Goal: Navigation & Orientation: Find specific page/section

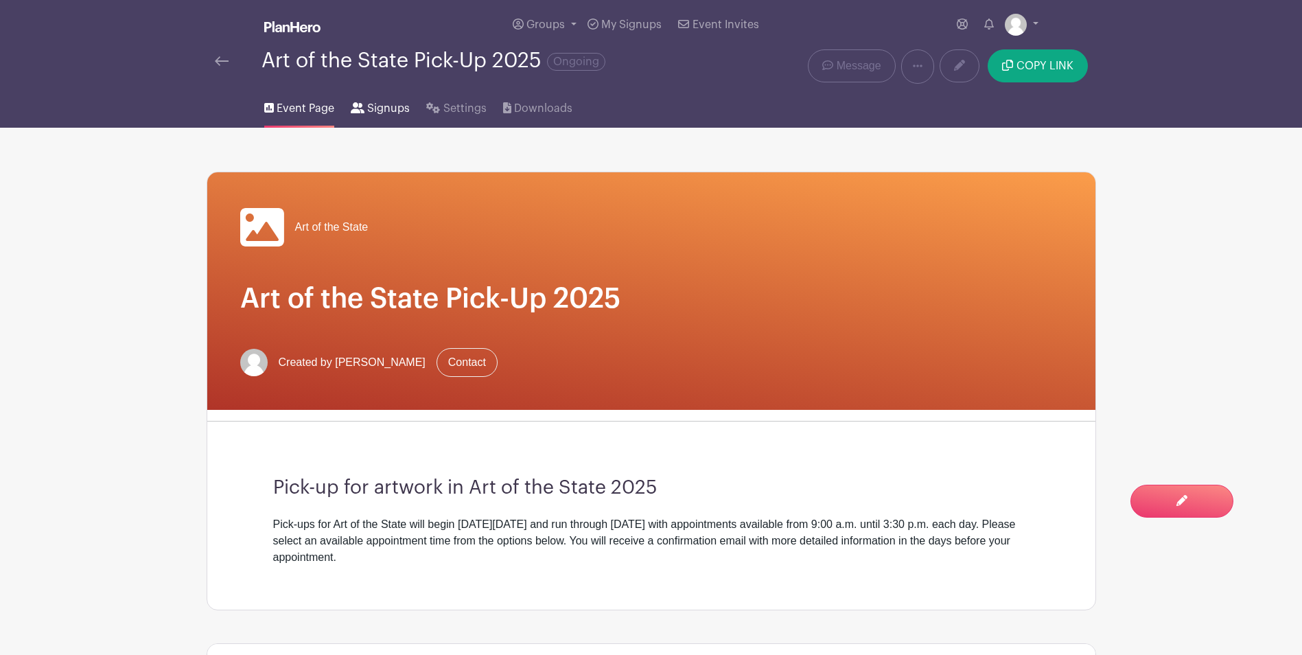
click at [374, 103] on span "Signups" at bounding box center [388, 108] width 43 height 16
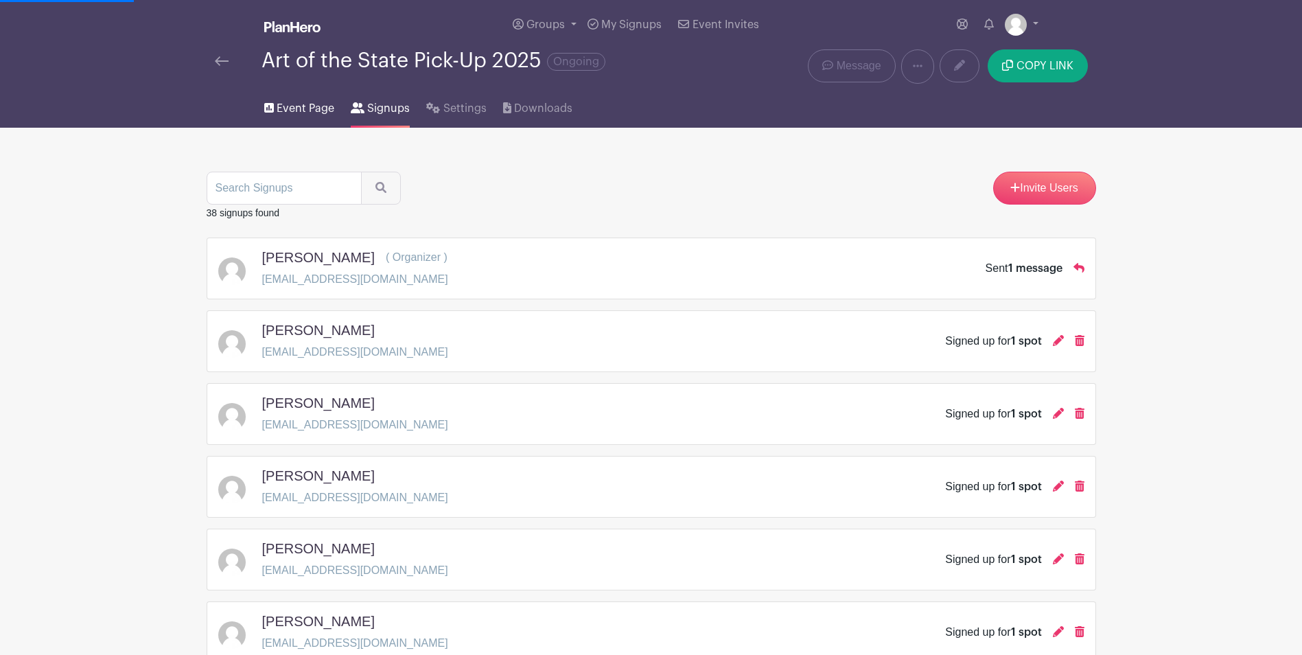
click at [290, 102] on span "Event Page" at bounding box center [306, 108] width 58 height 16
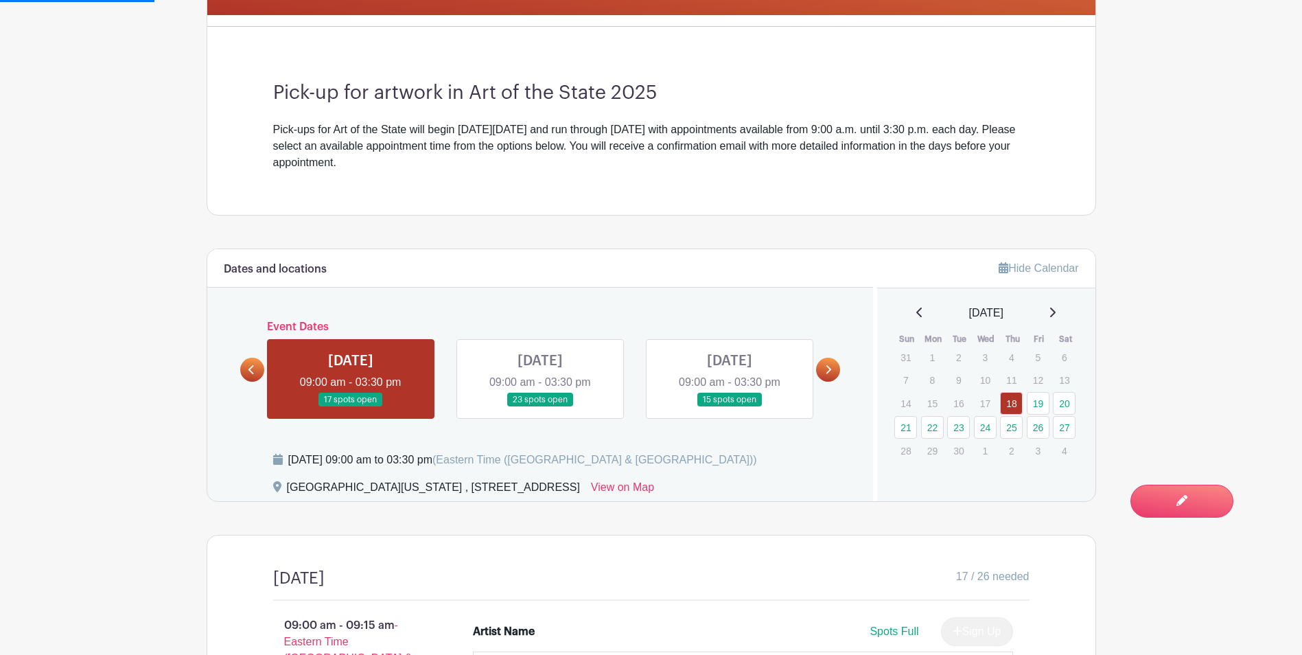
scroll to position [412, 0]
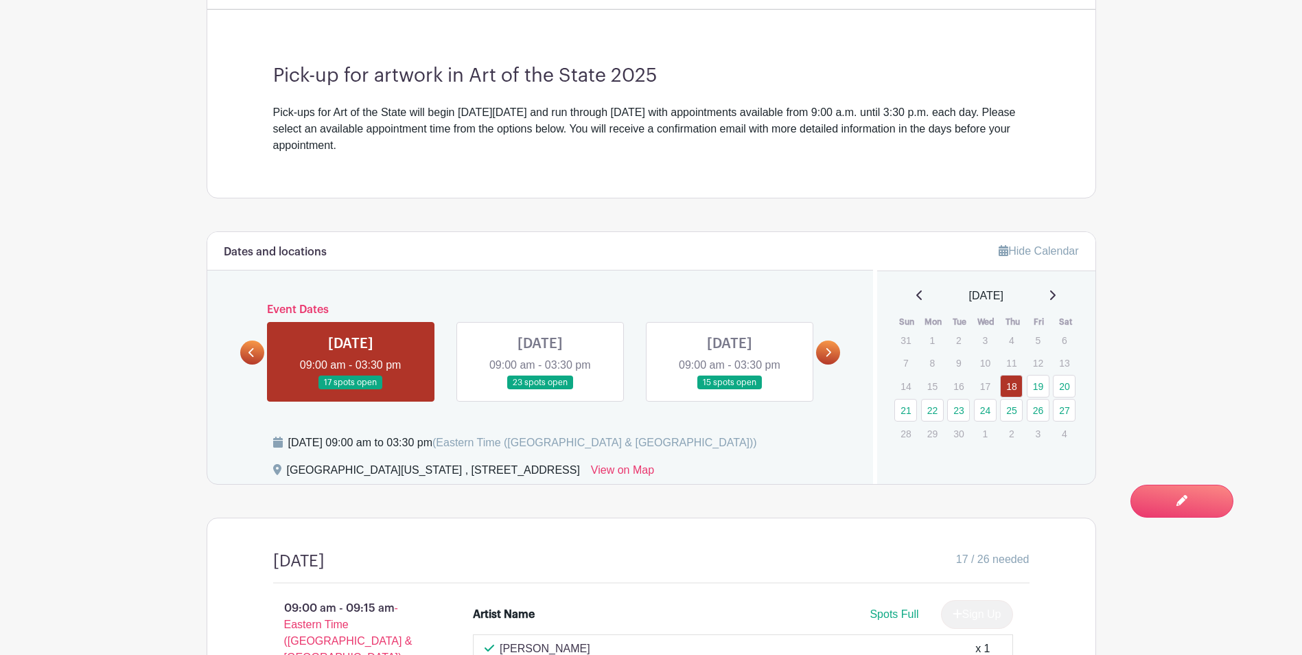
click at [246, 357] on link at bounding box center [252, 352] width 24 height 24
click at [826, 351] on icon at bounding box center [828, 352] width 6 height 10
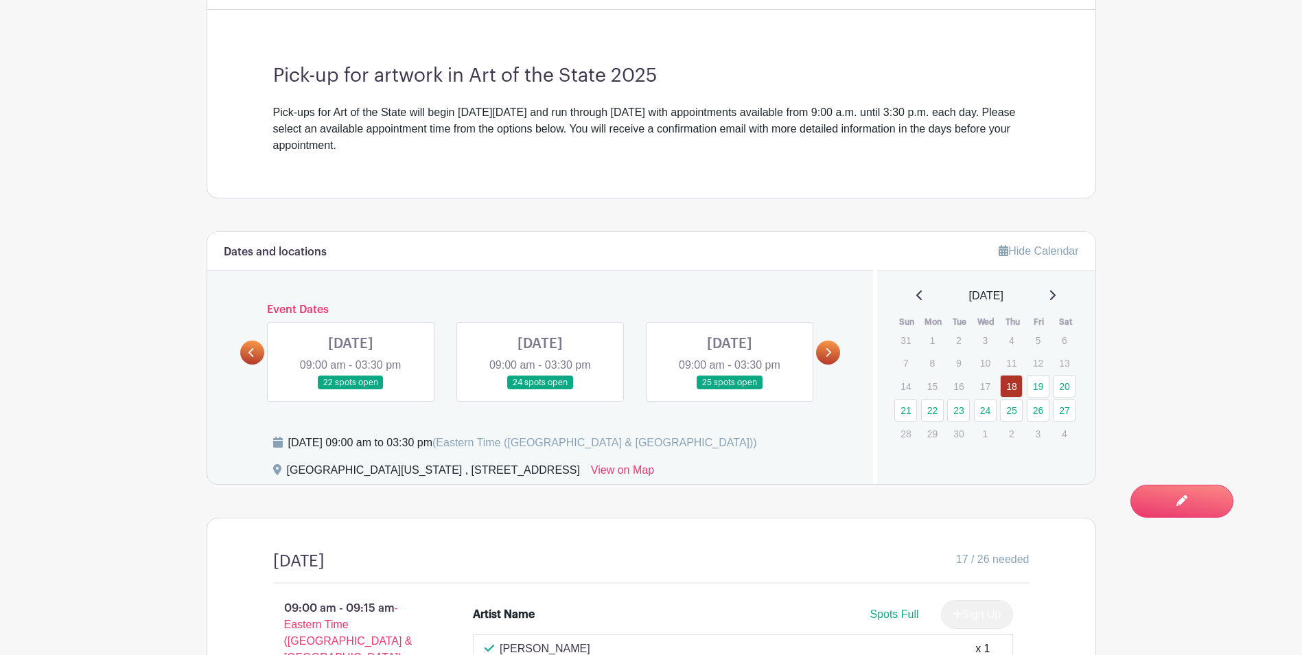
click at [247, 351] on link at bounding box center [252, 352] width 24 height 24
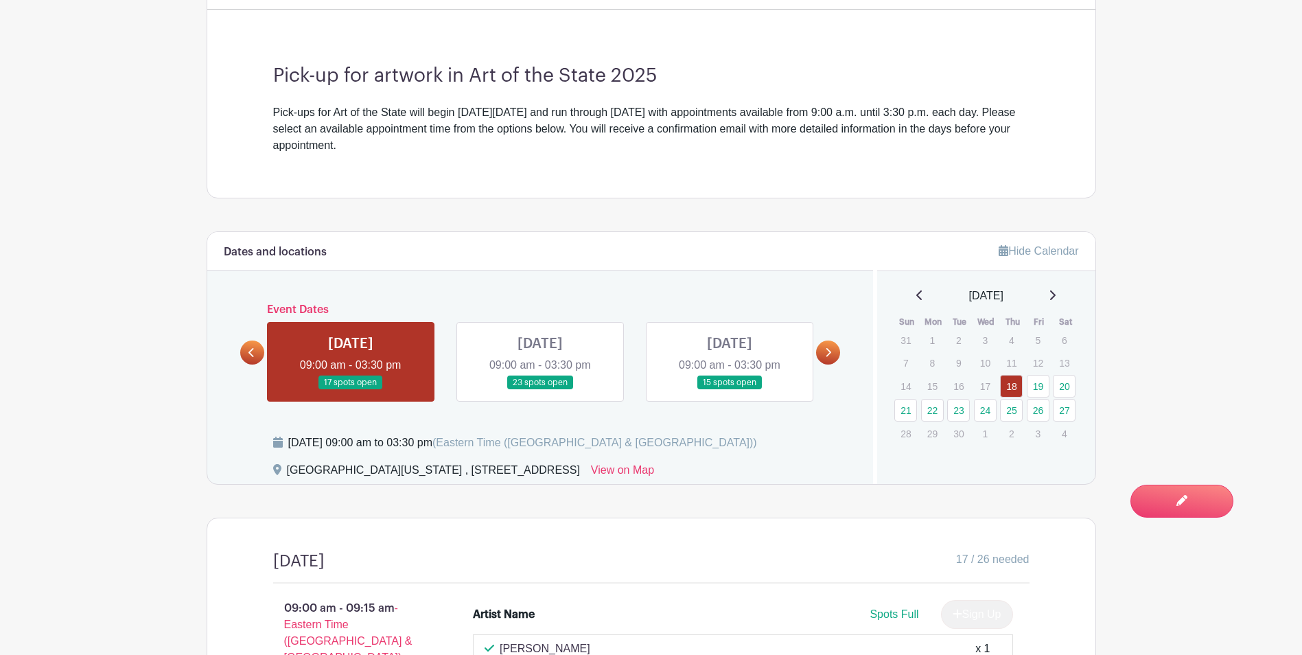
click at [828, 351] on icon at bounding box center [828, 352] width 6 height 10
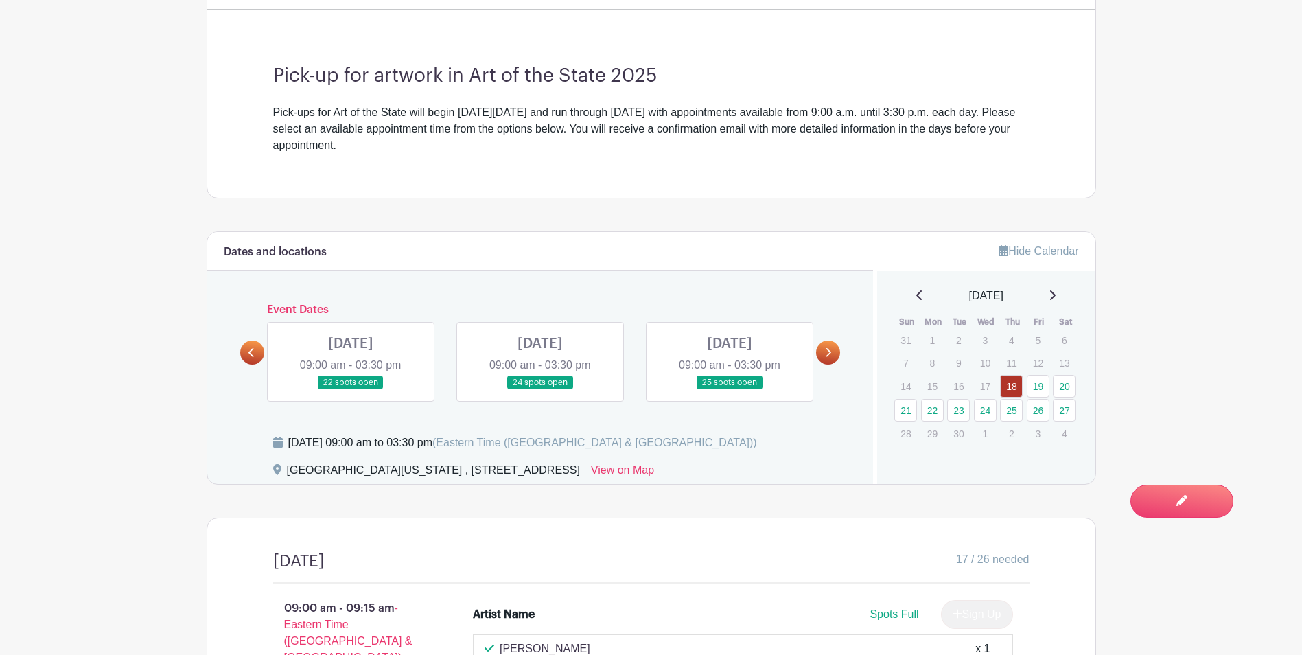
click at [828, 351] on icon at bounding box center [828, 352] width 6 height 10
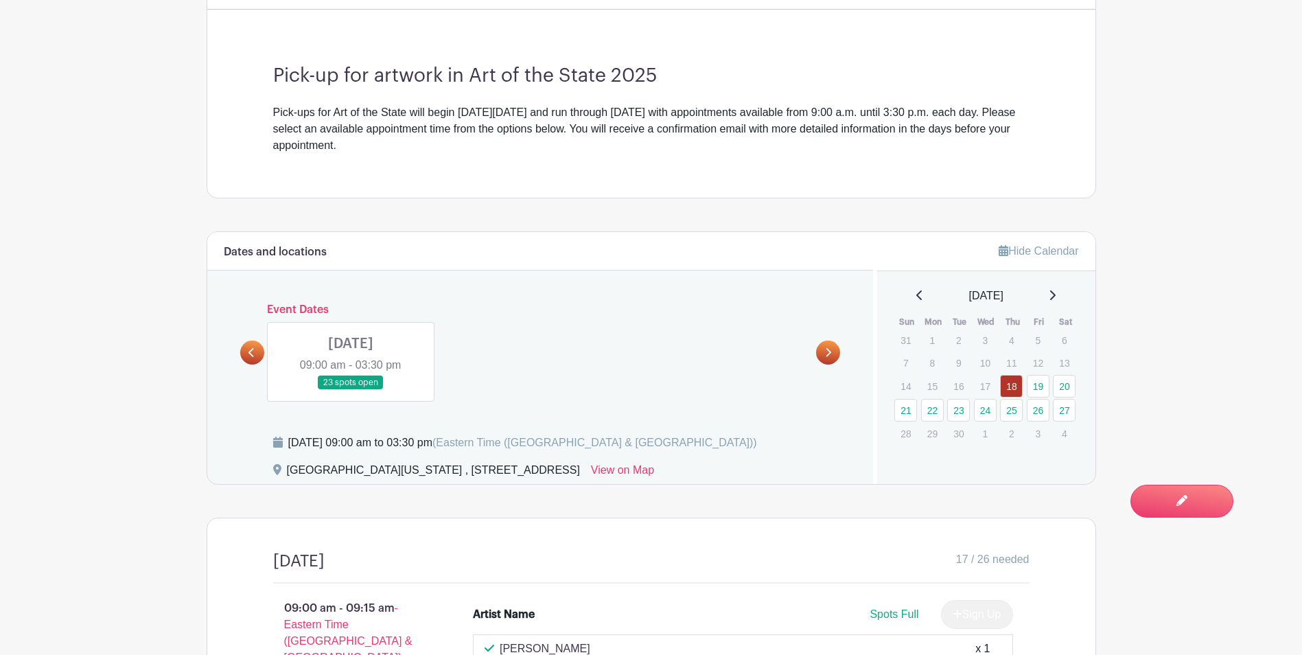
click at [250, 356] on icon at bounding box center [251, 352] width 6 height 10
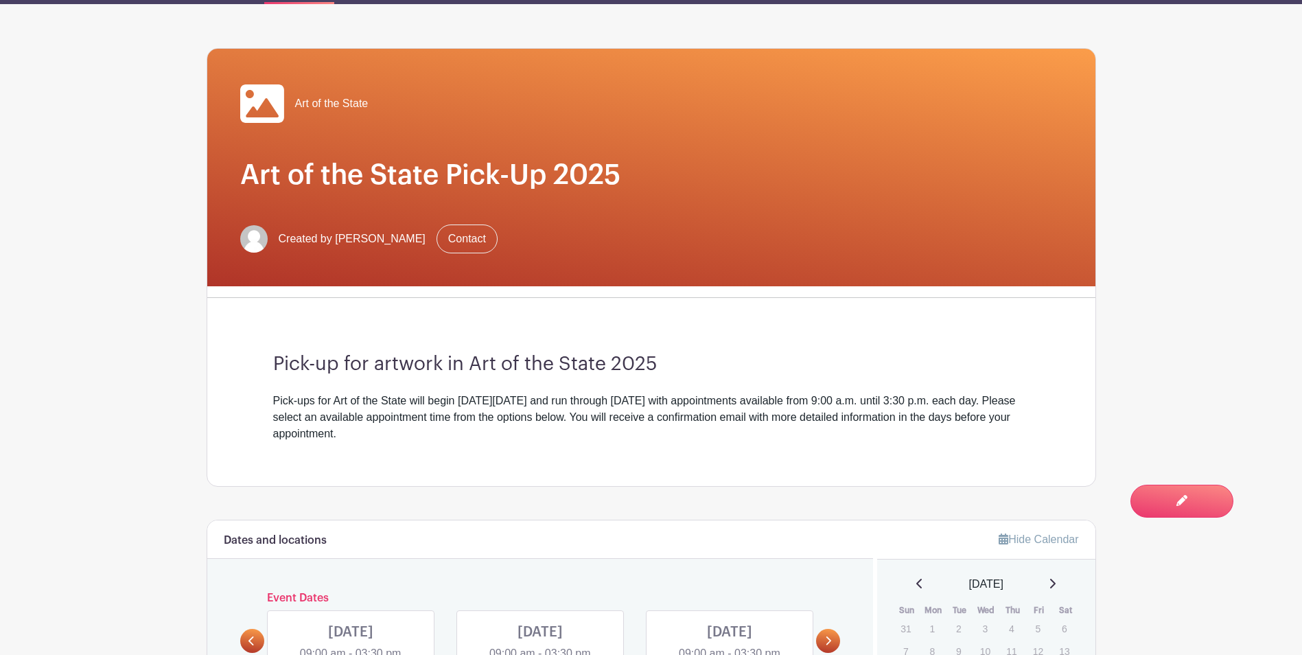
scroll to position [0, 0]
